Goal: Navigation & Orientation: Find specific page/section

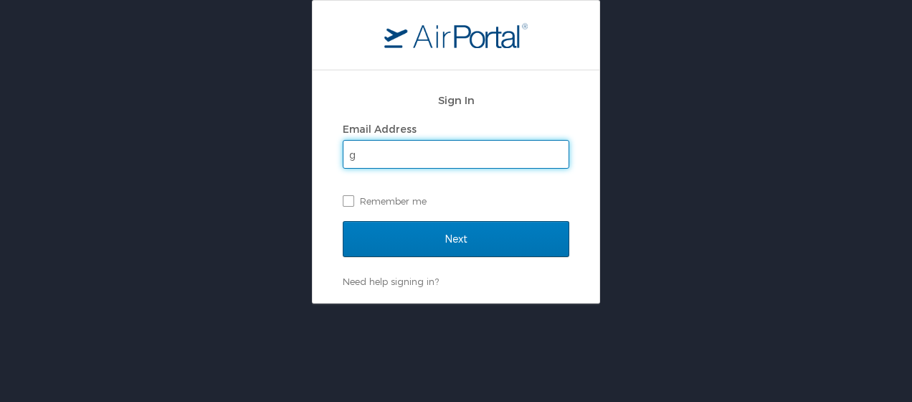
type input "guy_sanmiguel@enrollmentcompany.com"
click at [346, 197] on label "Remember me" at bounding box center [456, 201] width 227 height 22
click at [346, 197] on input "Remember me" at bounding box center [347, 199] width 9 height 9
checkbox input "true"
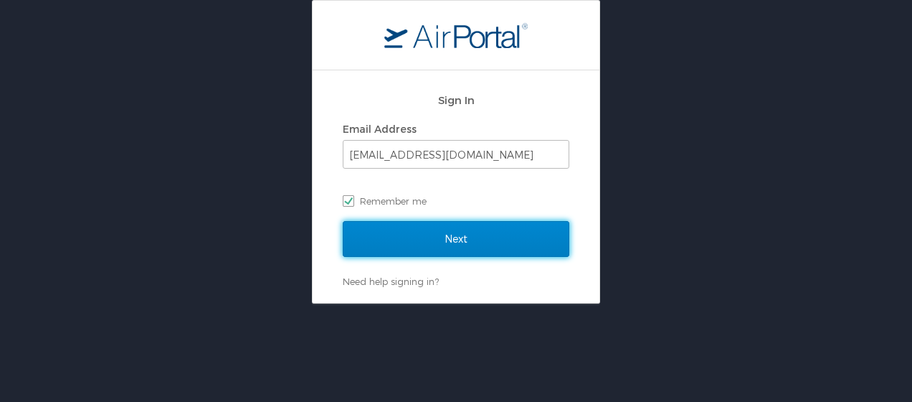
click at [407, 245] on input "Next" at bounding box center [456, 239] width 227 height 36
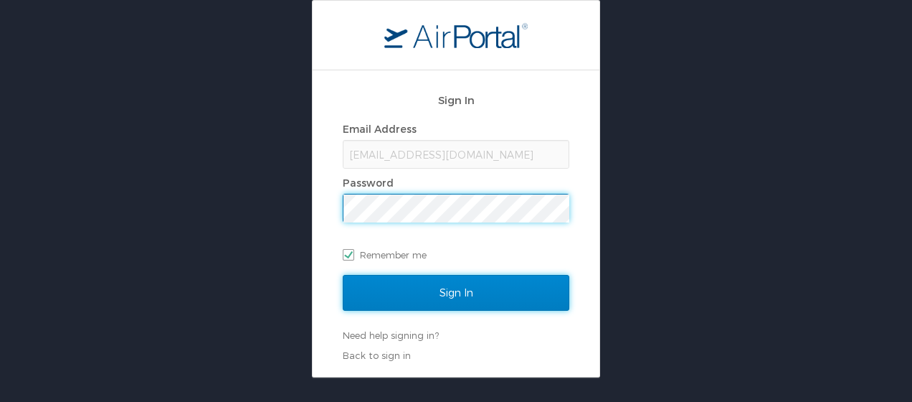
click at [430, 284] on input "Sign In" at bounding box center [456, 293] width 227 height 36
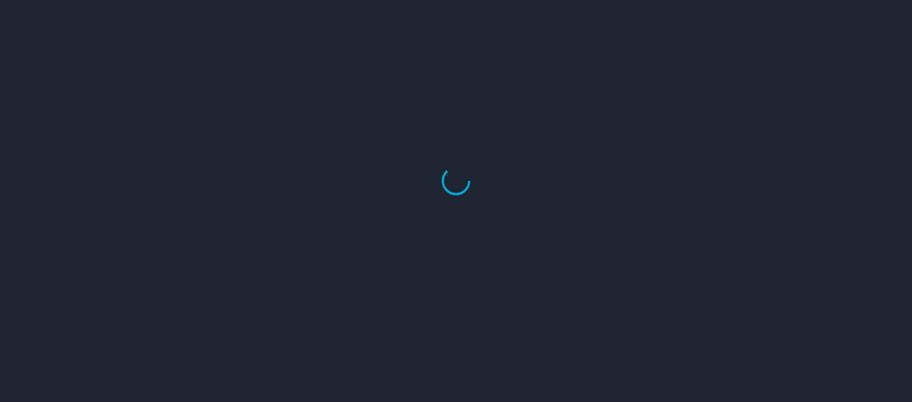
select select "US"
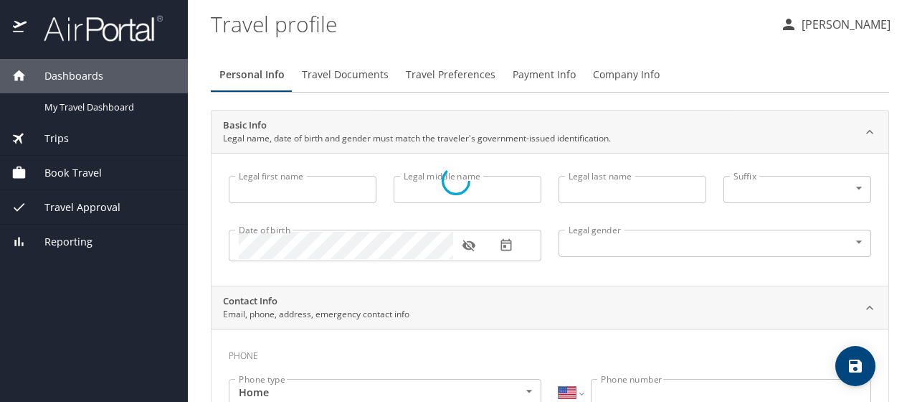
type input "Guy"
type input "SanMiguel"
type input "Male"
select select "US"
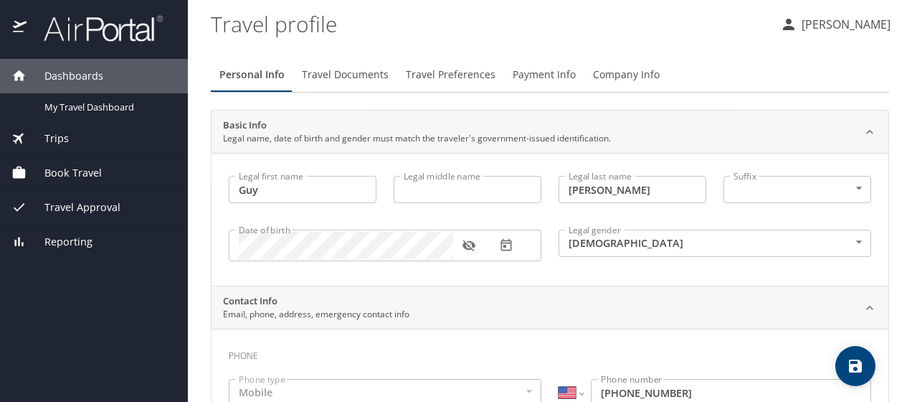
drag, startPoint x: 69, startPoint y: 121, endPoint x: 56, endPoint y: 141, distance: 23.3
click at [56, 141] on span "Trips" at bounding box center [48, 139] width 42 height 16
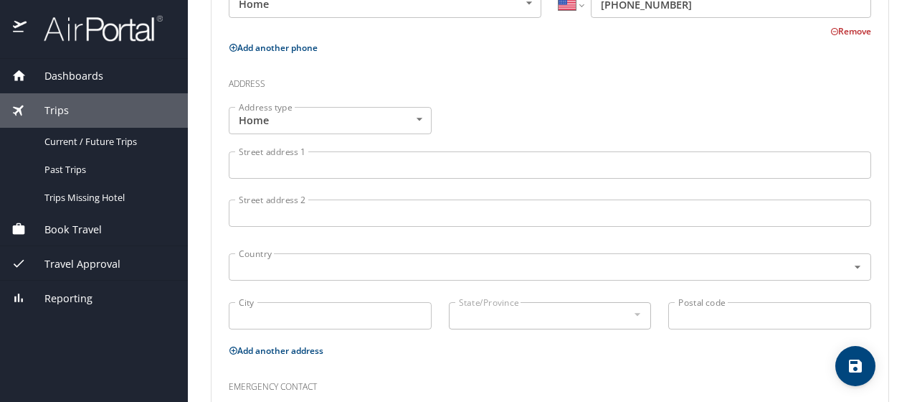
scroll to position [604, 0]
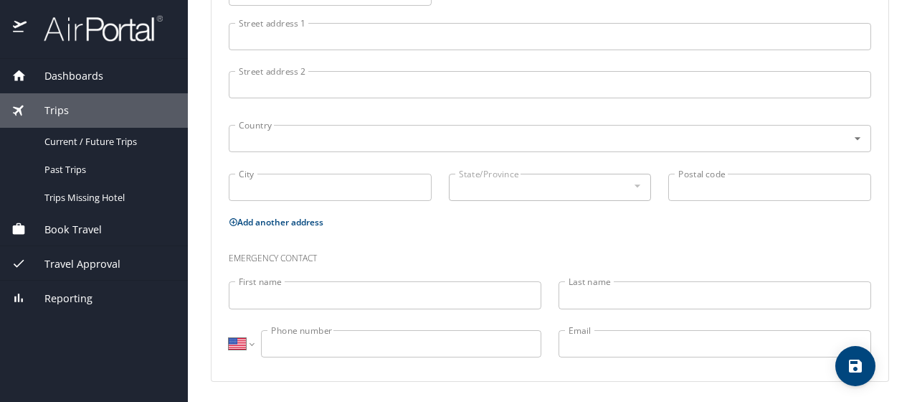
click at [58, 69] on span "Dashboards" at bounding box center [65, 76] width 77 height 16
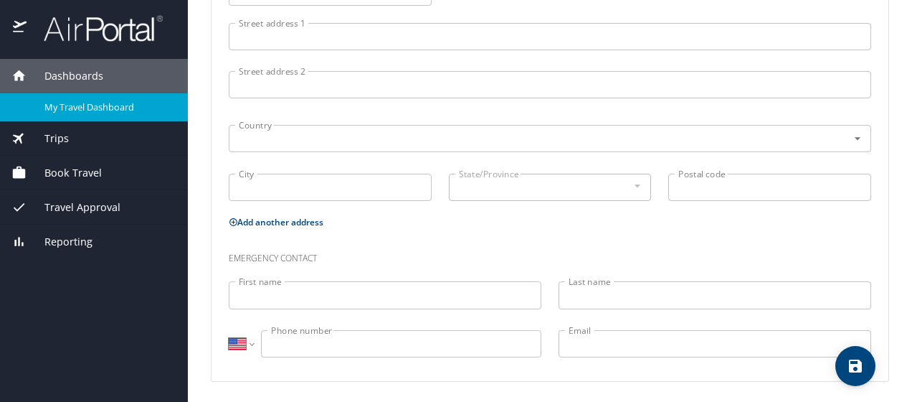
click at [81, 110] on span "My Travel Dashboard" at bounding box center [107, 107] width 126 height 14
